Goal: Task Accomplishment & Management: Complete application form

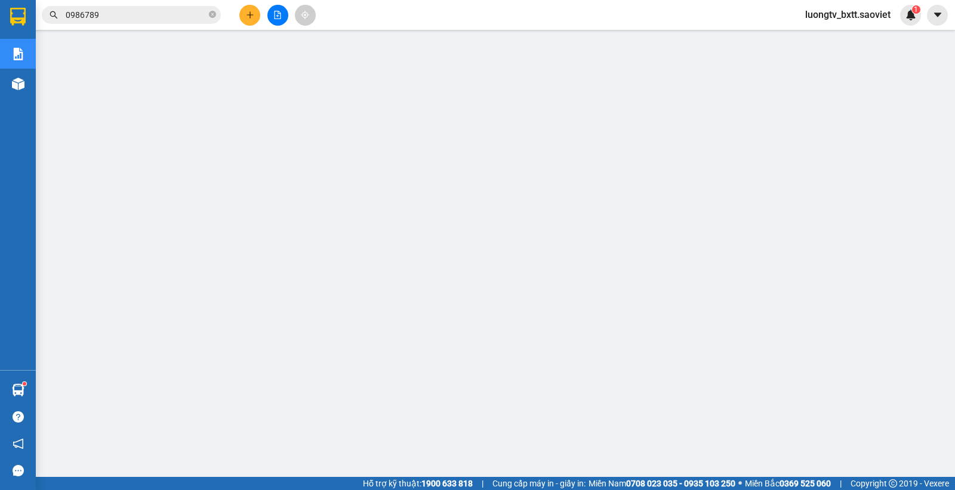
click at [159, 16] on input "0986789" at bounding box center [136, 14] width 141 height 13
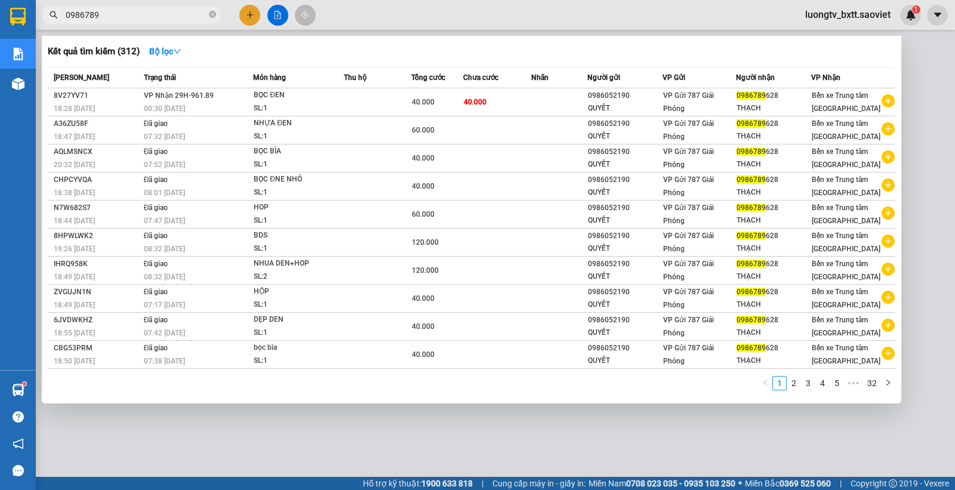
click at [252, 11] on div at bounding box center [477, 245] width 955 height 490
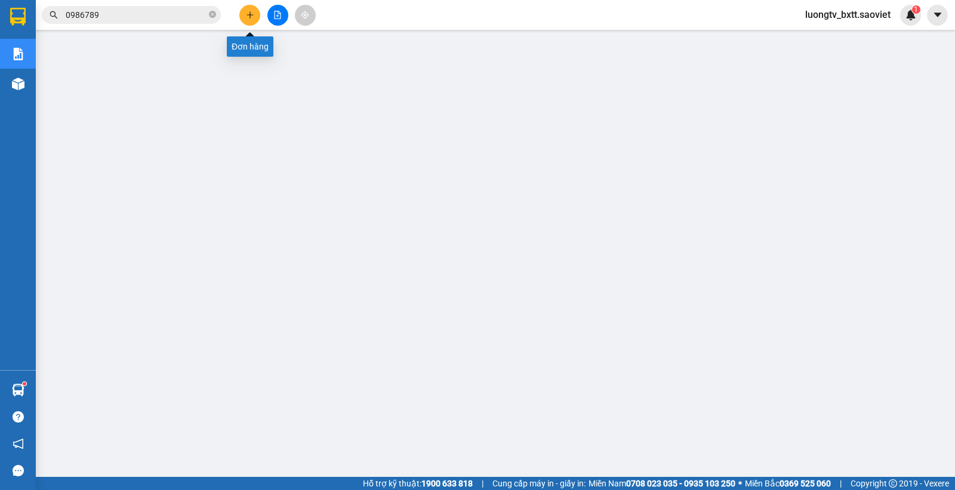
click at [252, 11] on icon "plus" at bounding box center [250, 15] width 8 height 8
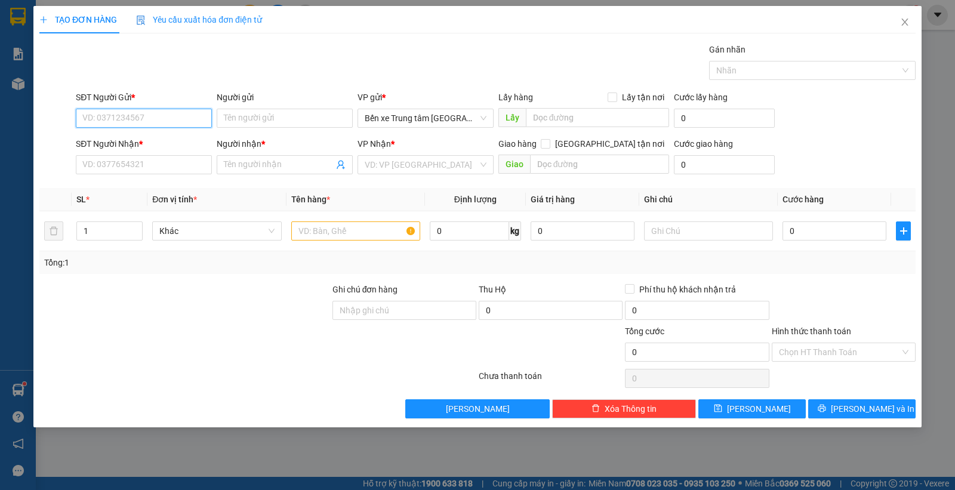
click at [142, 121] on input "SĐT Người Gửi *" at bounding box center [144, 118] width 136 height 19
click at [121, 120] on input "5465" at bounding box center [144, 118] width 136 height 19
drag, startPoint x: 121, startPoint y: 121, endPoint x: 51, endPoint y: 118, distance: 69.8
click at [51, 118] on div "SĐT Người Gửi * 5465 5465 Người gửi Tên người gửi VP gửi * Bến xe Trung tâm Lào…" at bounding box center [477, 112] width 878 height 42
type input "0968105465"
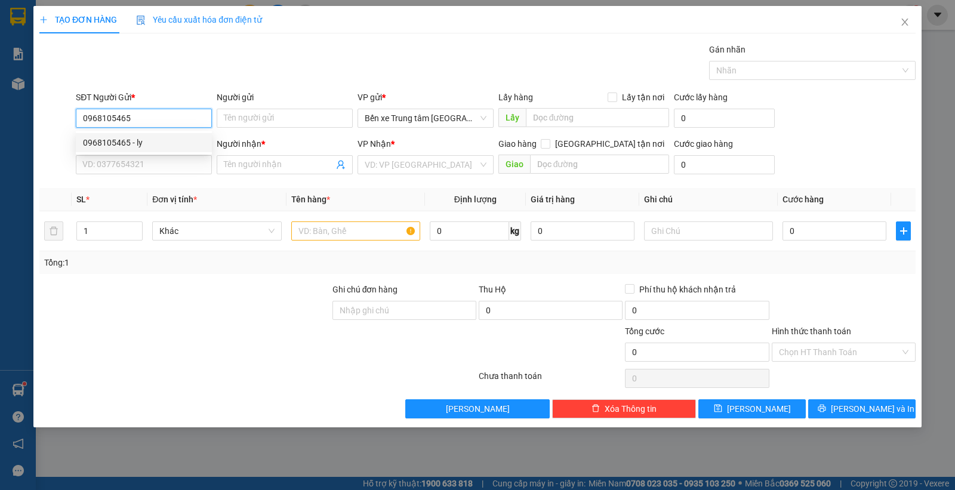
click at [121, 138] on div "0968105465 - ly" at bounding box center [144, 142] width 122 height 13
type input "ly"
type input "0968105465"
type input "ly"
type input "0968105465"
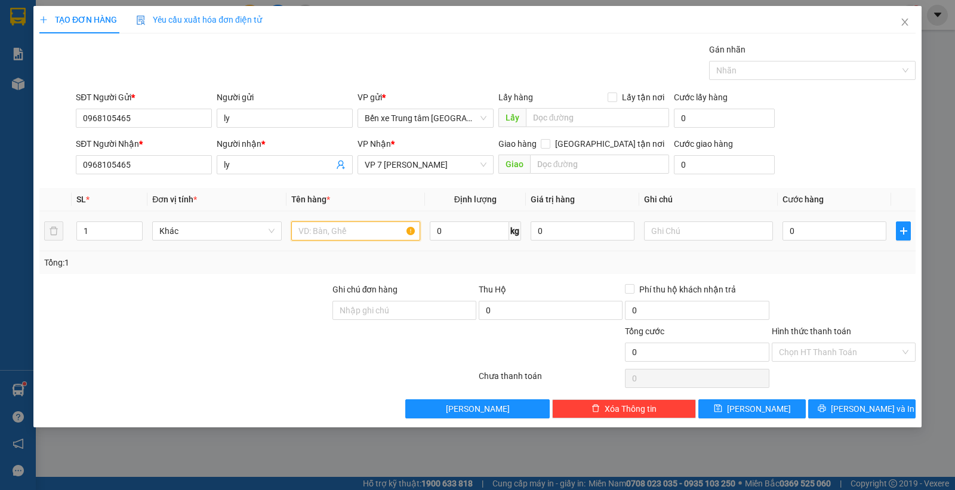
click at [332, 239] on input "text" at bounding box center [355, 230] width 129 height 19
type input "2"
click at [135, 225] on span "up" at bounding box center [135, 227] width 7 height 7
click at [334, 231] on input "text" at bounding box center [355, 230] width 129 height 19
type input "2 can"
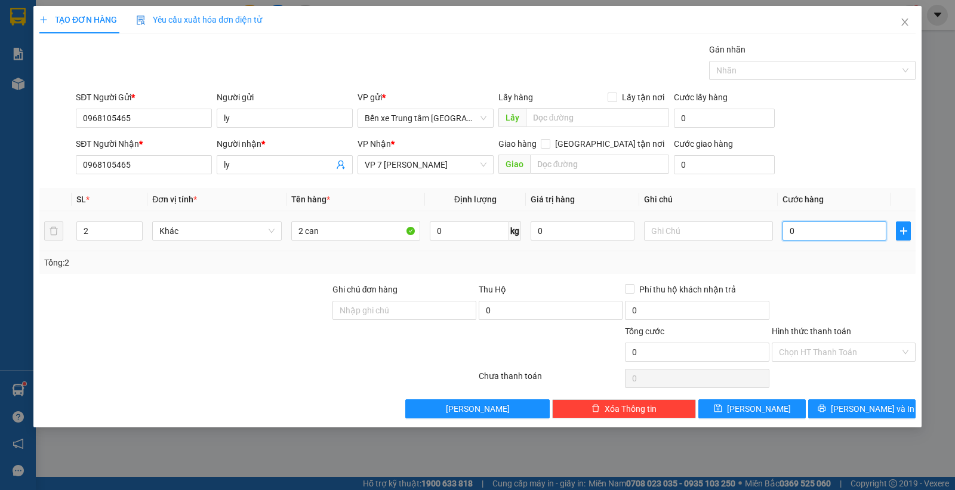
click at [791, 234] on input "0" at bounding box center [834, 230] width 104 height 19
type input "1"
type input "10"
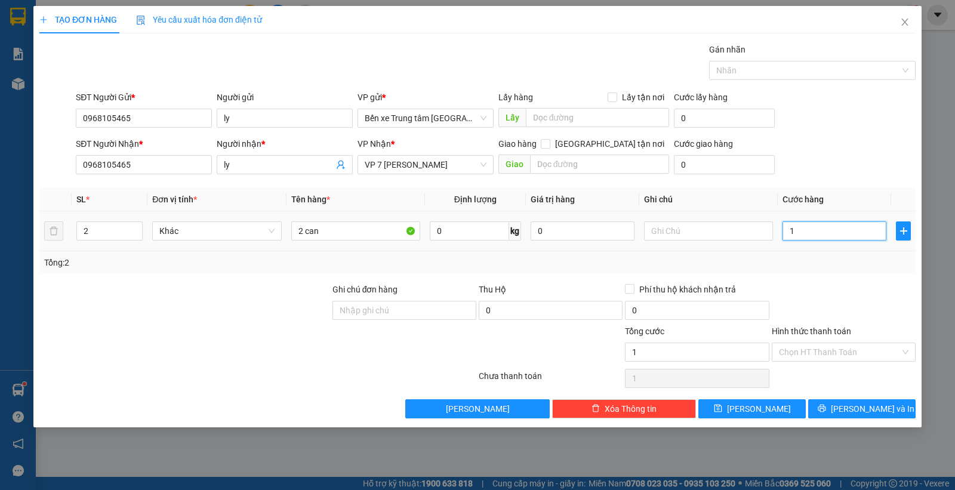
type input "10"
type input "100"
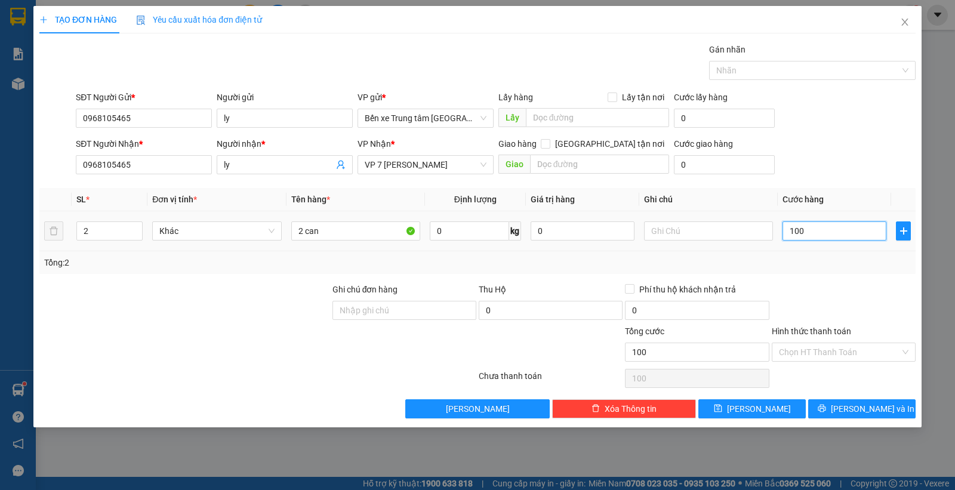
click at [785, 237] on input "100" at bounding box center [834, 230] width 104 height 19
type input "100.000"
click at [825, 266] on div "Tổng: 2" at bounding box center [477, 262] width 866 height 13
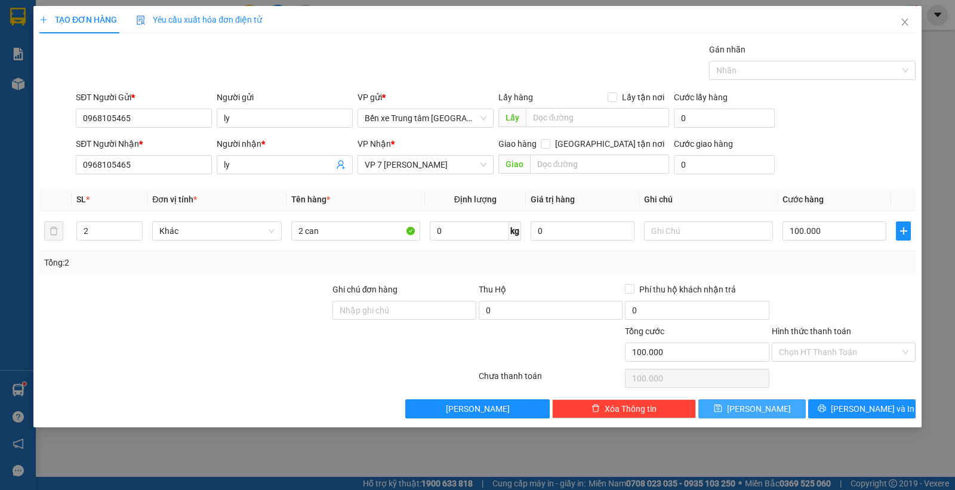
click at [780, 412] on button "Lưu" at bounding box center [751, 408] width 107 height 19
type input "1"
type input "0"
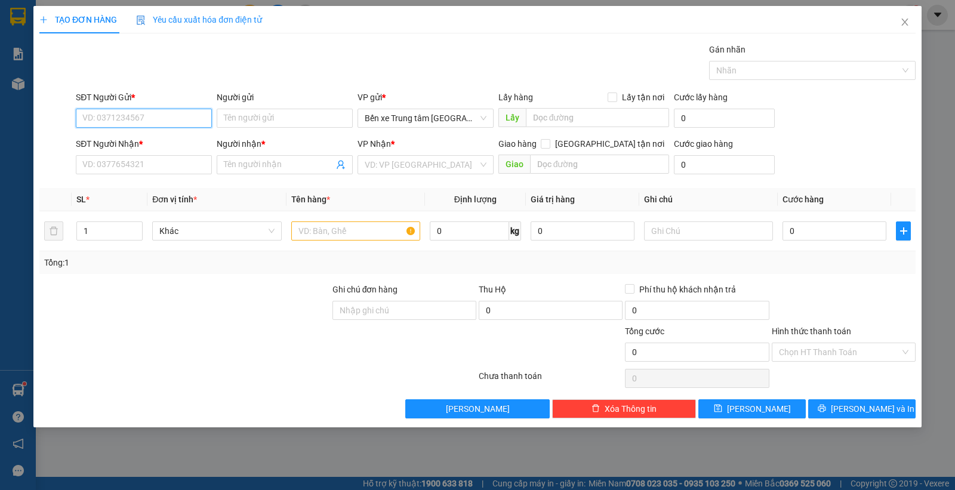
click at [162, 119] on input "SĐT Người Gửi *" at bounding box center [144, 118] width 136 height 19
click at [149, 142] on div "0927448889 - kt" at bounding box center [144, 142] width 122 height 13
type input "0927448889"
type input "kt"
type input "0927448889"
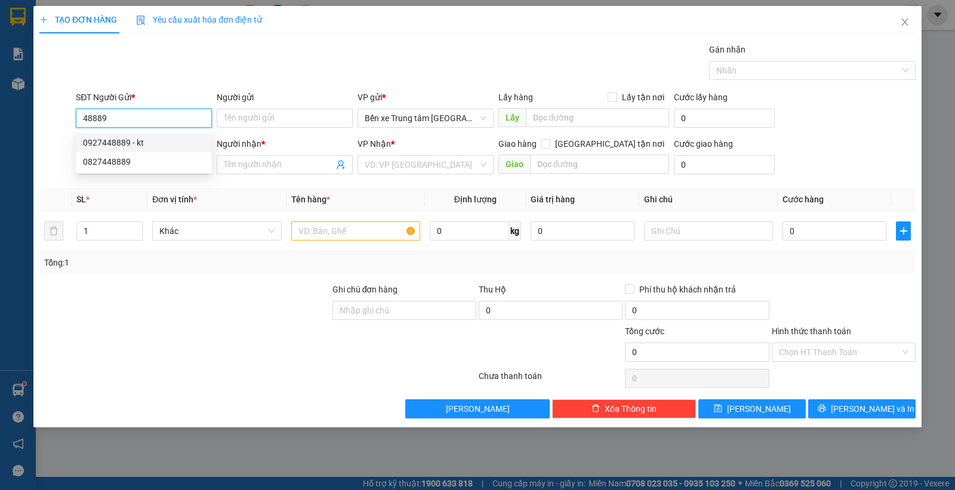
type input "kt"
type input "0927448889"
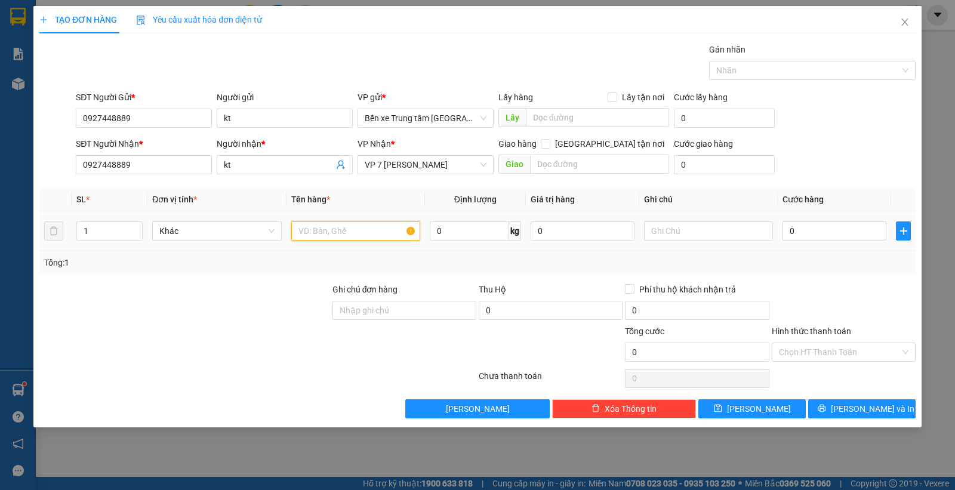
click at [333, 234] on input "text" at bounding box center [355, 230] width 129 height 19
click at [403, 161] on span "VP 7 [PERSON_NAME]" at bounding box center [426, 165] width 122 height 18
type input "can"
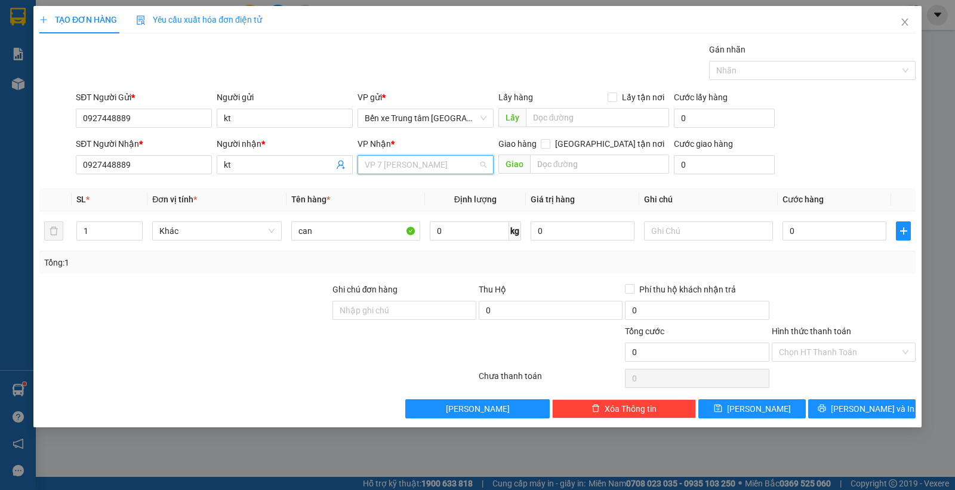
scroll to position [76, 0]
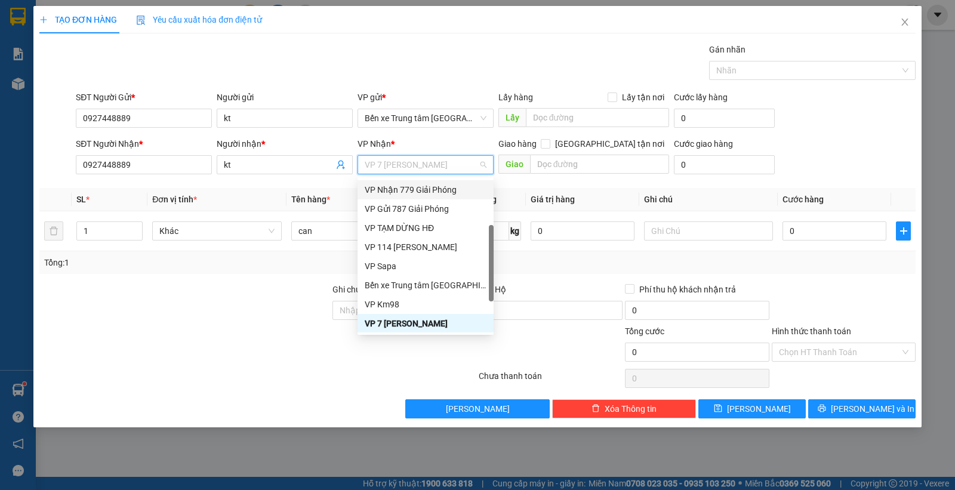
click at [434, 192] on div "VP Nhận 779 Giải Phóng" at bounding box center [426, 189] width 122 height 13
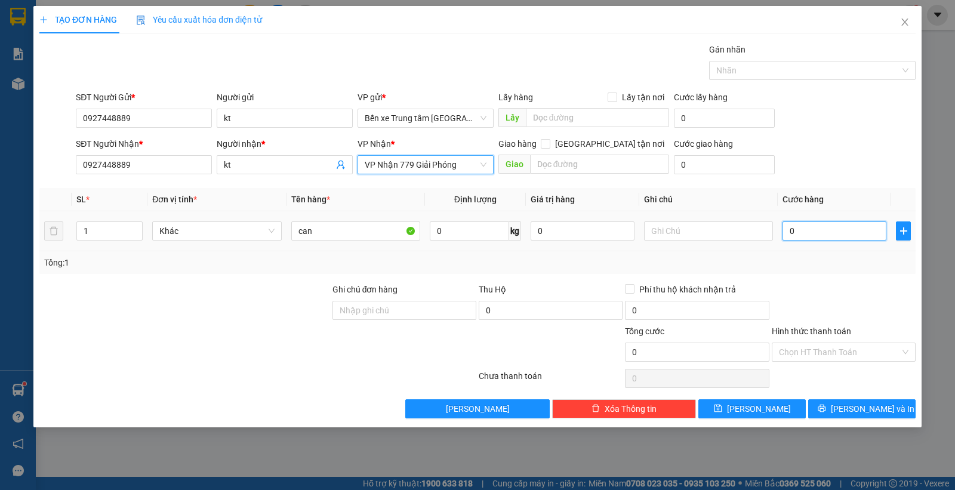
click at [825, 239] on input "0" at bounding box center [834, 230] width 104 height 19
type input "5"
type input "50"
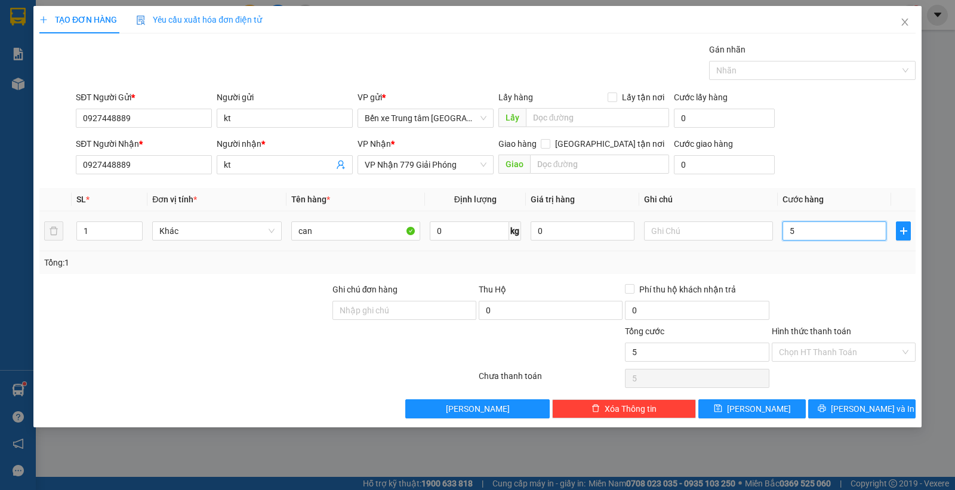
type input "50"
click at [798, 288] on div at bounding box center [843, 304] width 146 height 42
type input "50.000"
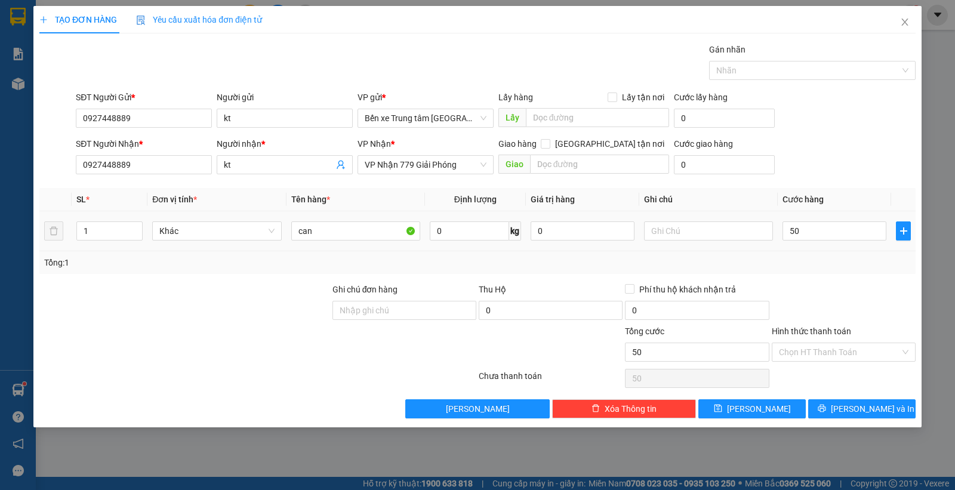
type input "50.000"
click at [771, 403] on button "Lưu" at bounding box center [751, 408] width 107 height 19
type input "0"
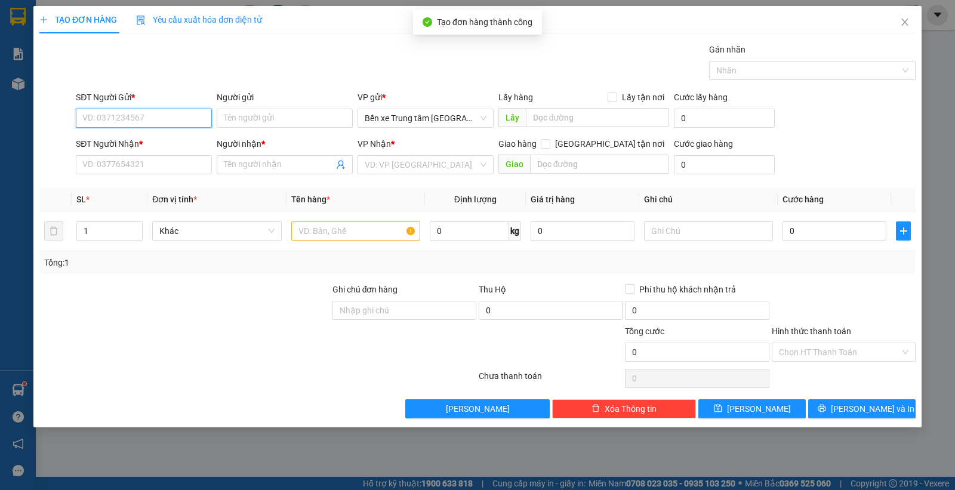
click at [156, 120] on input "SĐT Người Gửi *" at bounding box center [144, 118] width 136 height 19
click at [891, 16] on span "Close" at bounding box center [904, 22] width 33 height 33
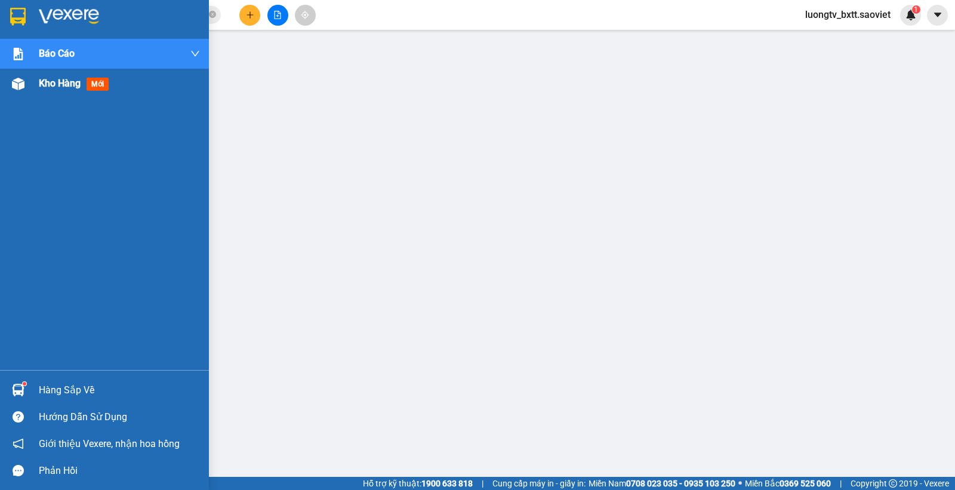
click at [33, 85] on div "Kho hàng mới" at bounding box center [104, 84] width 209 height 30
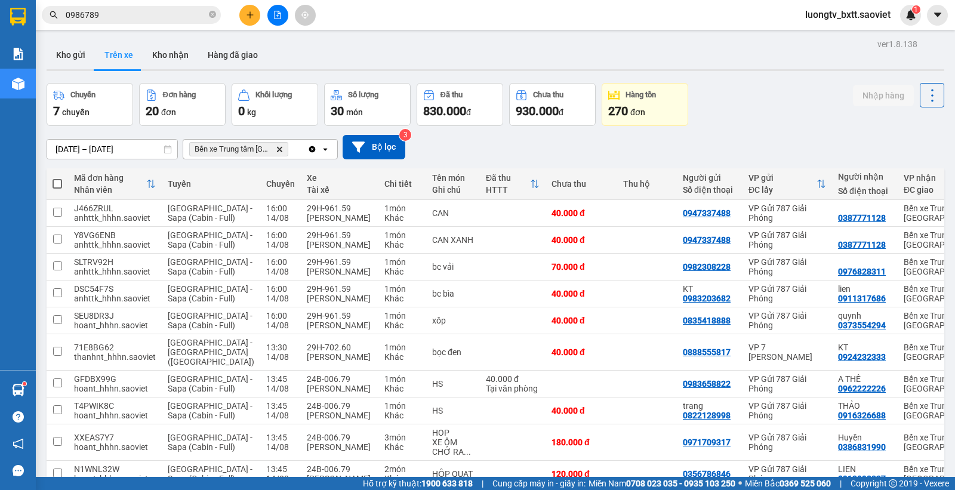
drag, startPoint x: 69, startPoint y: 50, endPoint x: 221, endPoint y: 94, distance: 158.6
click at [73, 50] on button "Kho gửi" at bounding box center [71, 55] width 48 height 29
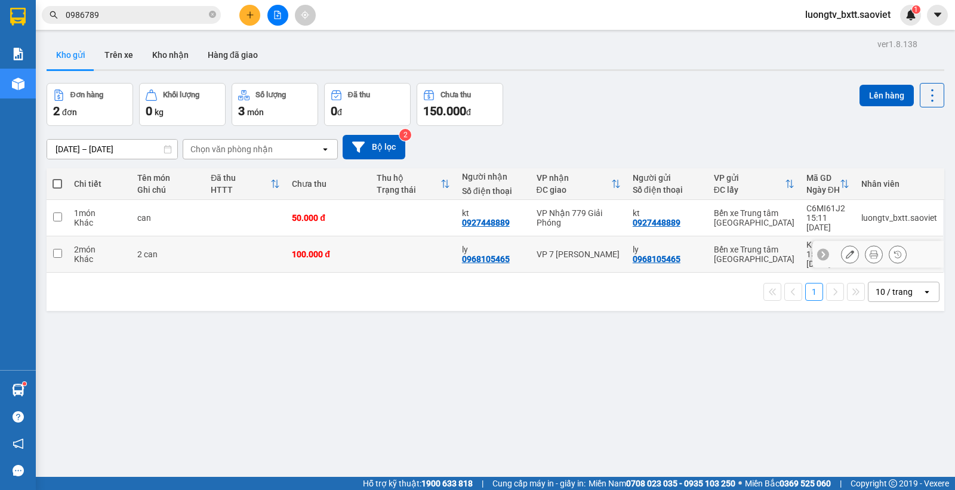
click at [869, 250] on icon at bounding box center [873, 254] width 8 height 8
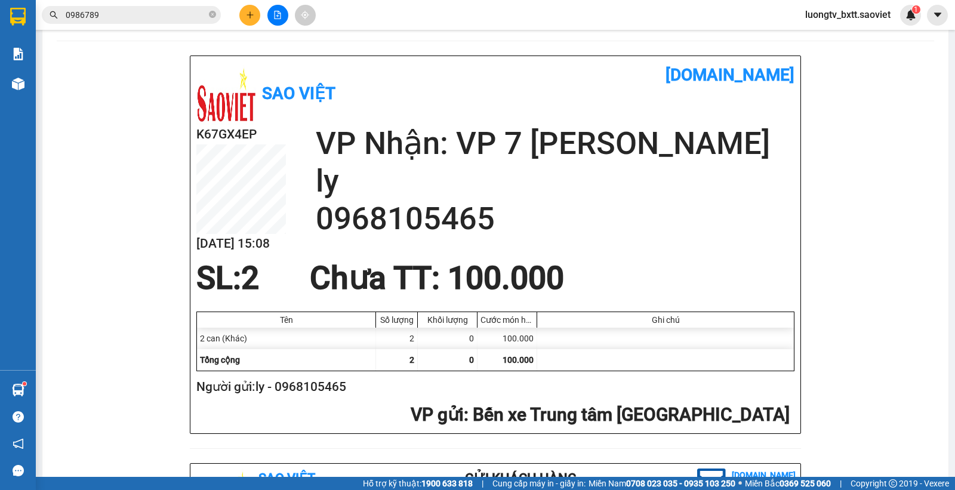
scroll to position [75, 0]
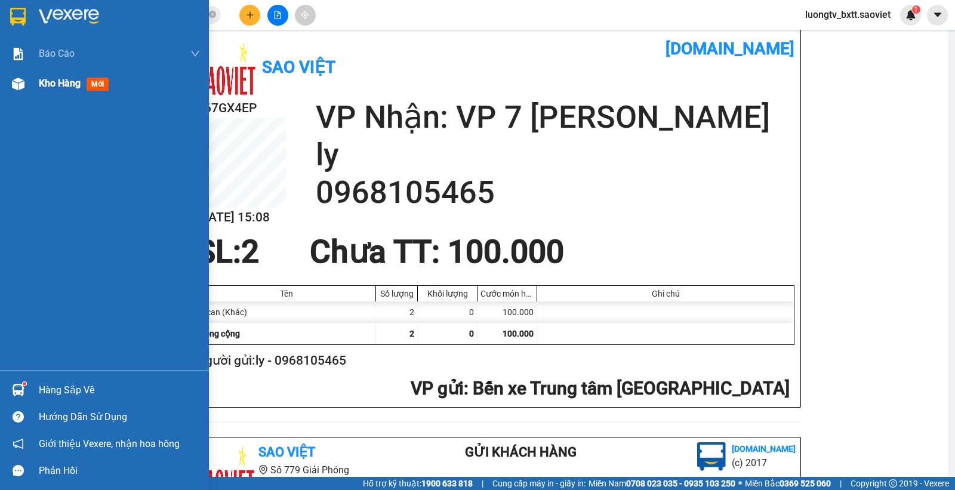
click at [16, 85] on img at bounding box center [18, 84] width 13 height 13
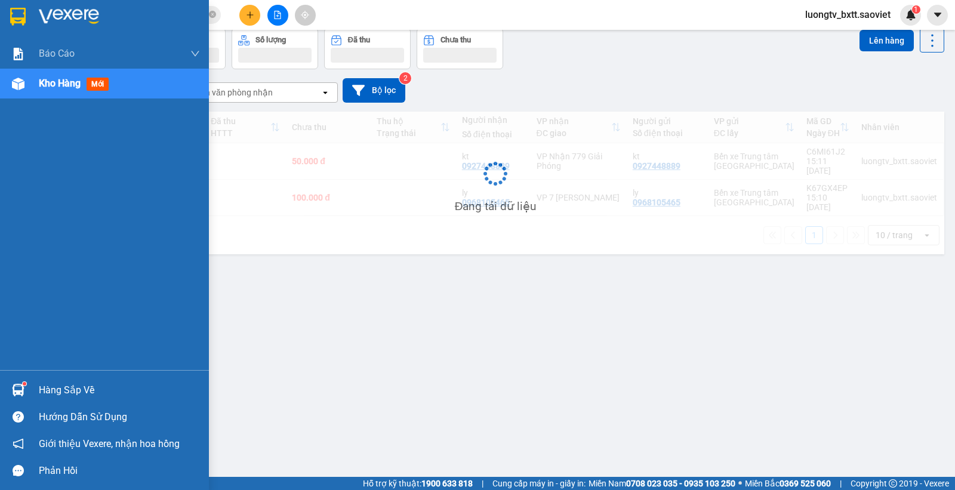
scroll to position [55, 0]
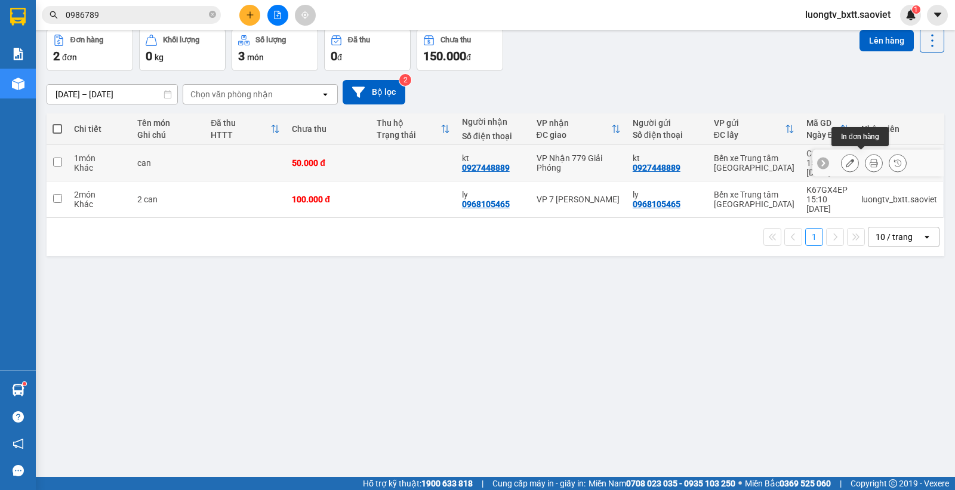
click at [869, 159] on icon at bounding box center [873, 163] width 8 height 8
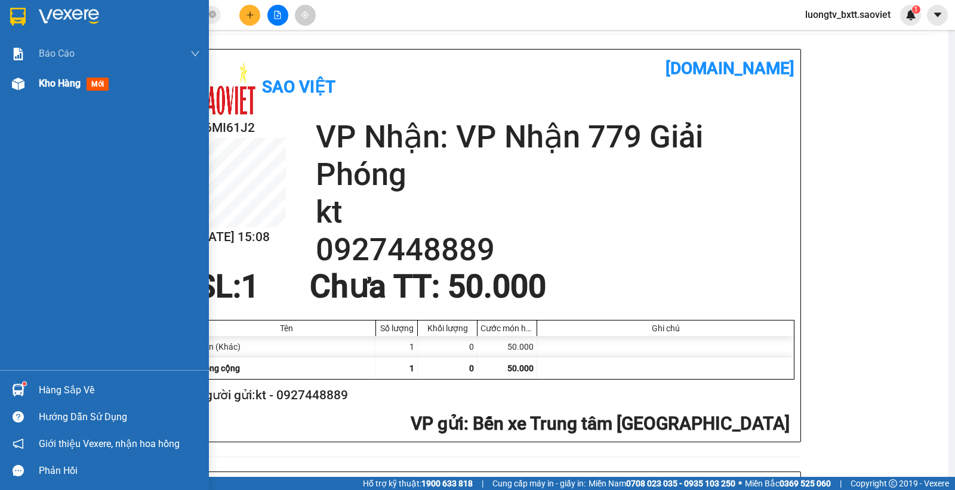
click at [76, 87] on span "Kho hàng" at bounding box center [60, 83] width 42 height 11
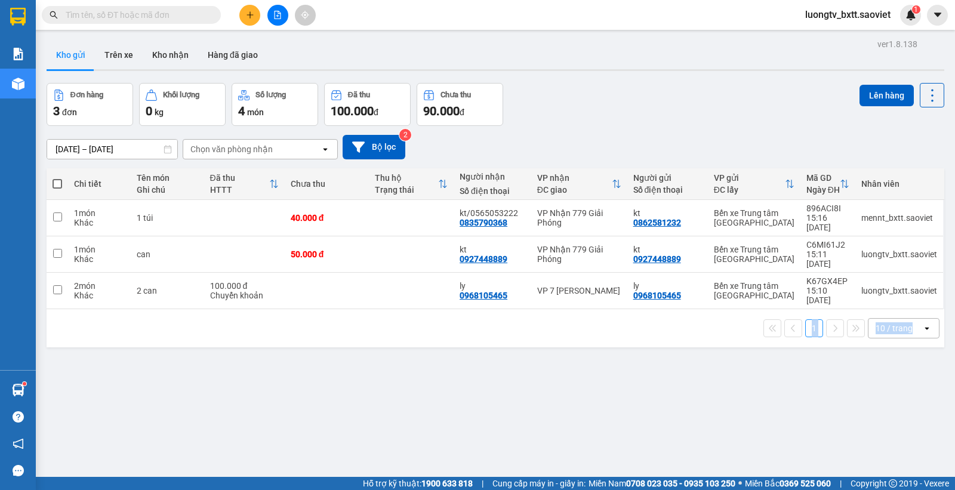
drag, startPoint x: 92, startPoint y: 481, endPoint x: 101, endPoint y: 464, distance: 19.0
click at [97, 468] on section "Kết quả tìm kiếm ( 0 ) Bộ lọc No Data luongtv_bxtt.saoviet 1 Báo cáo 1B. Chi ti…" at bounding box center [477, 245] width 955 height 490
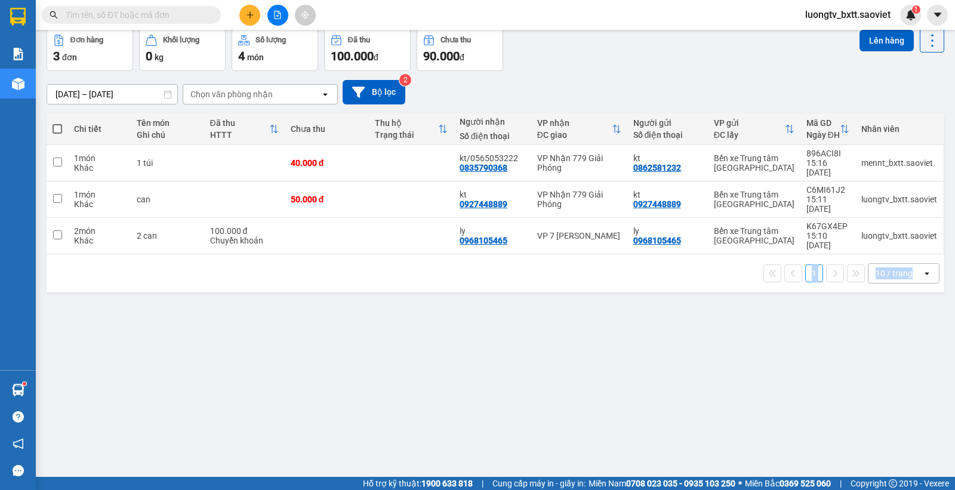
click at [97, 468] on div "ver 1.8.138 Kho gửi Trên xe Kho nhận Hàng đã giao Đơn hàng 3 đơn Khối lượng 0 k…" at bounding box center [495, 226] width 907 height 490
click at [642, 348] on div "ver 1.8.138 Kho gửi Trên xe Kho nhận Hàng đã giao Đơn hàng 3 đơn Khối lượng 0 k…" at bounding box center [495, 226] width 907 height 490
